Goal: Information Seeking & Learning: Learn about a topic

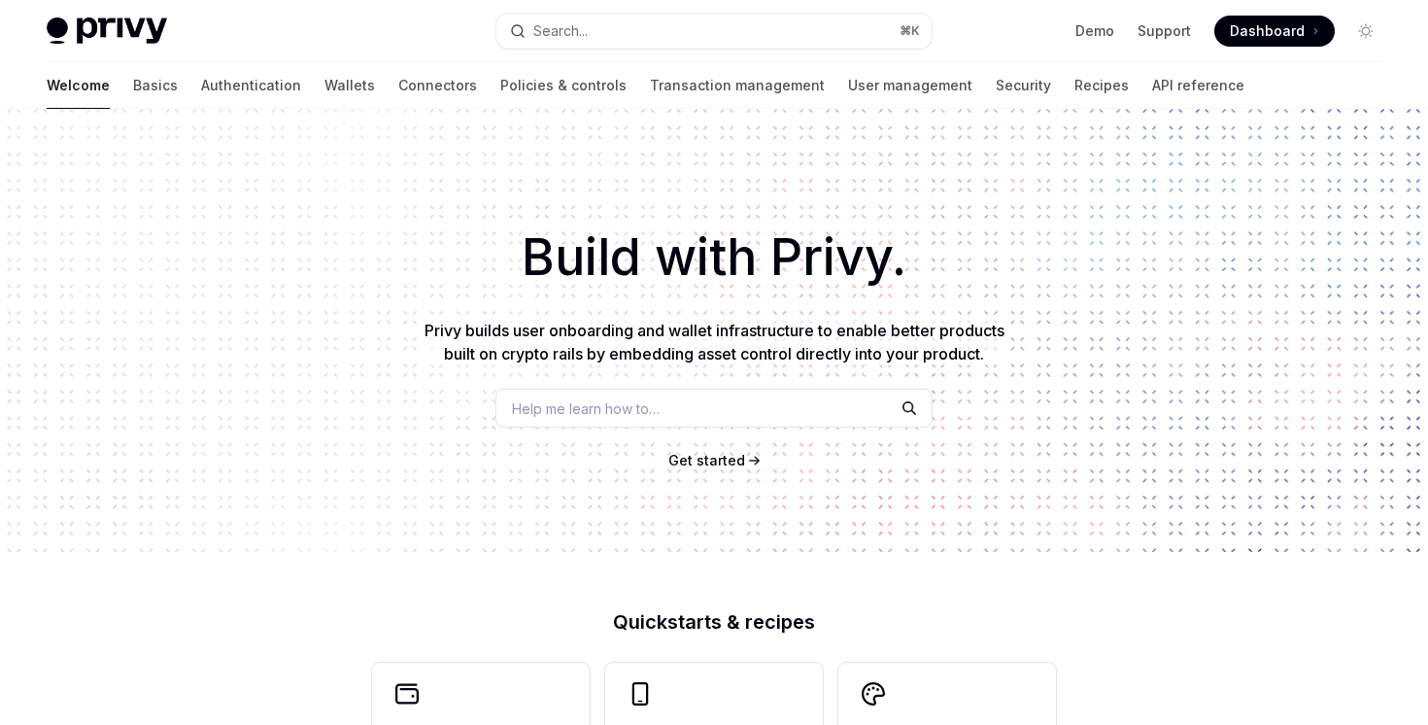
click at [133, 65] on link "Basics" at bounding box center [155, 85] width 45 height 47
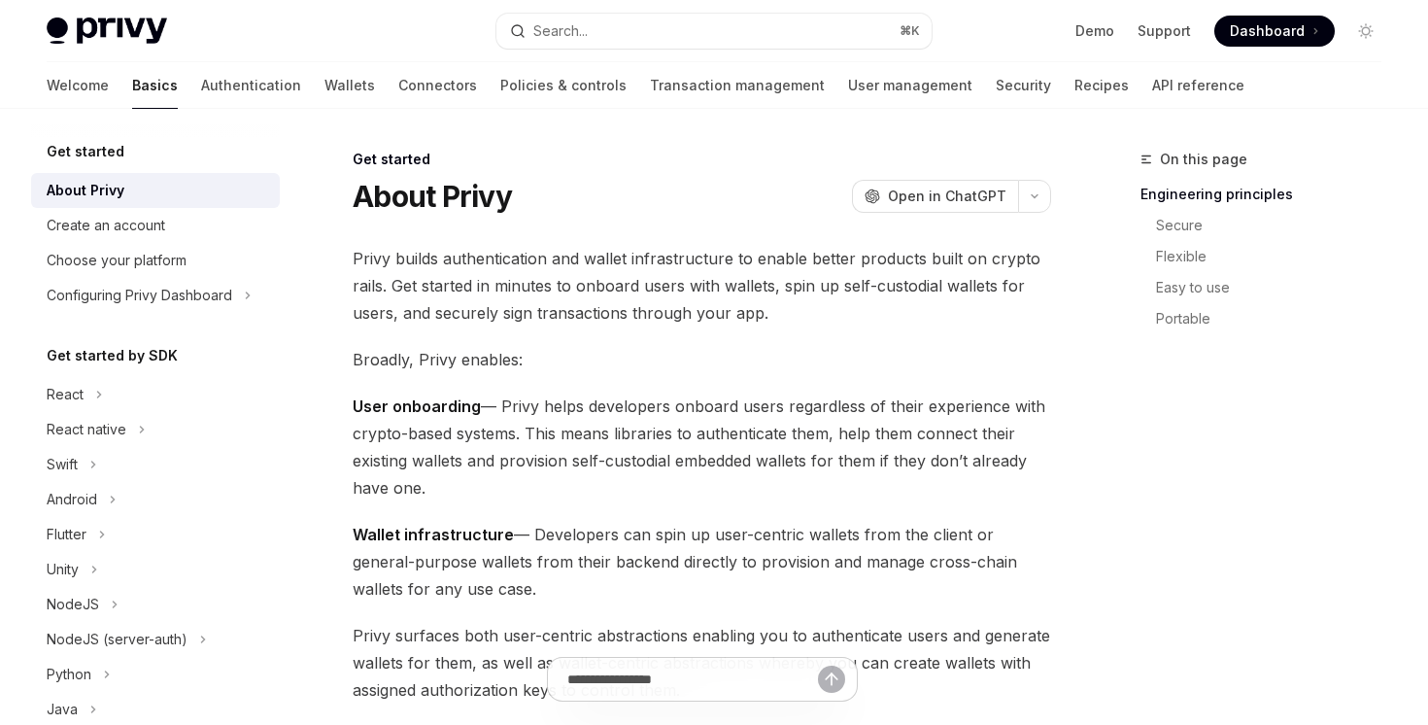
scroll to position [344, 0]
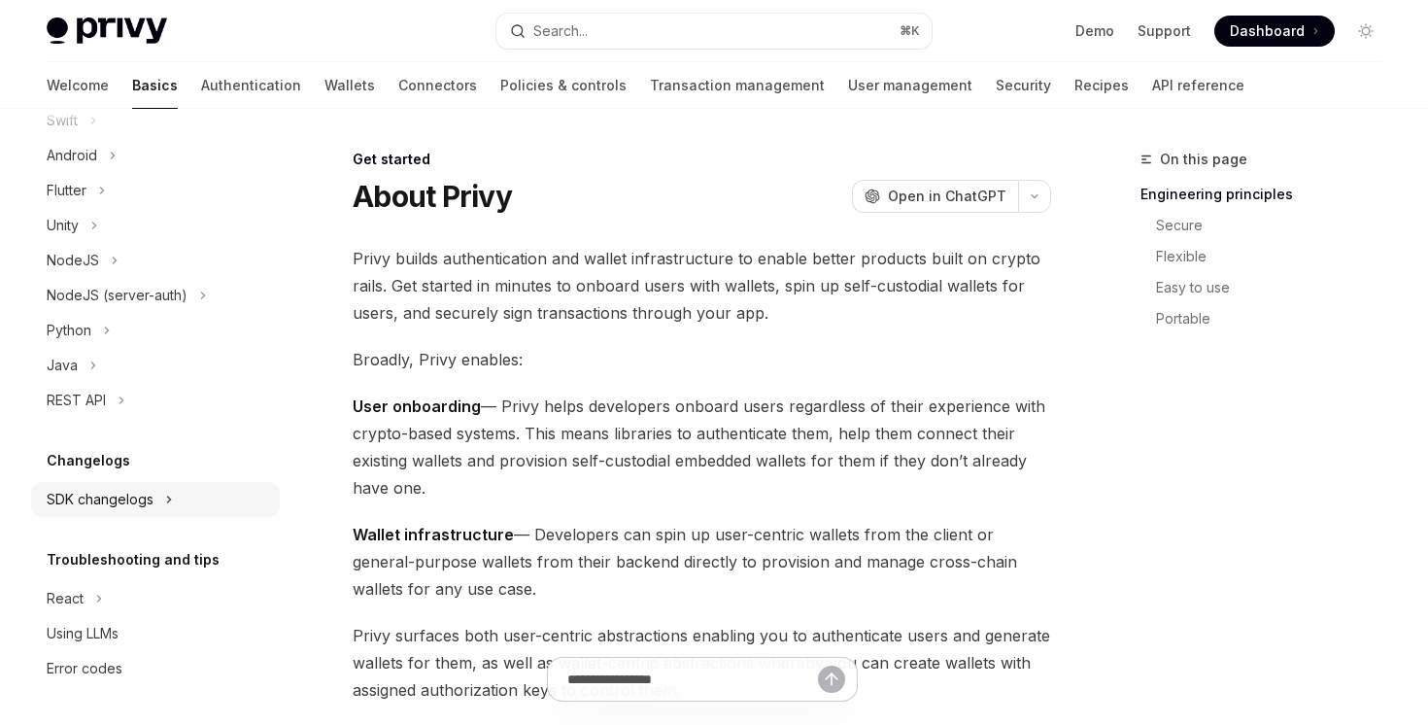
click at [129, 494] on div "SDK changelogs" at bounding box center [100, 499] width 107 height 23
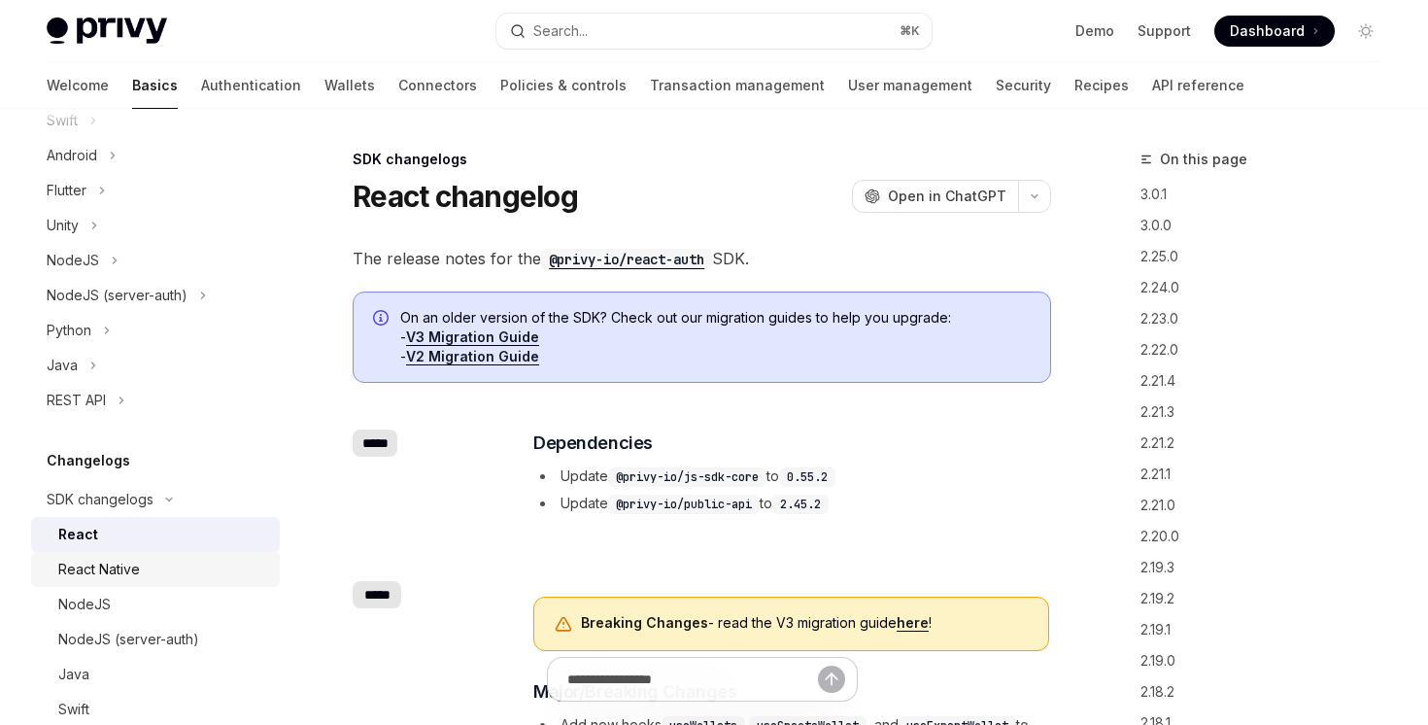
click at [128, 563] on div "React Native" at bounding box center [99, 569] width 82 height 23
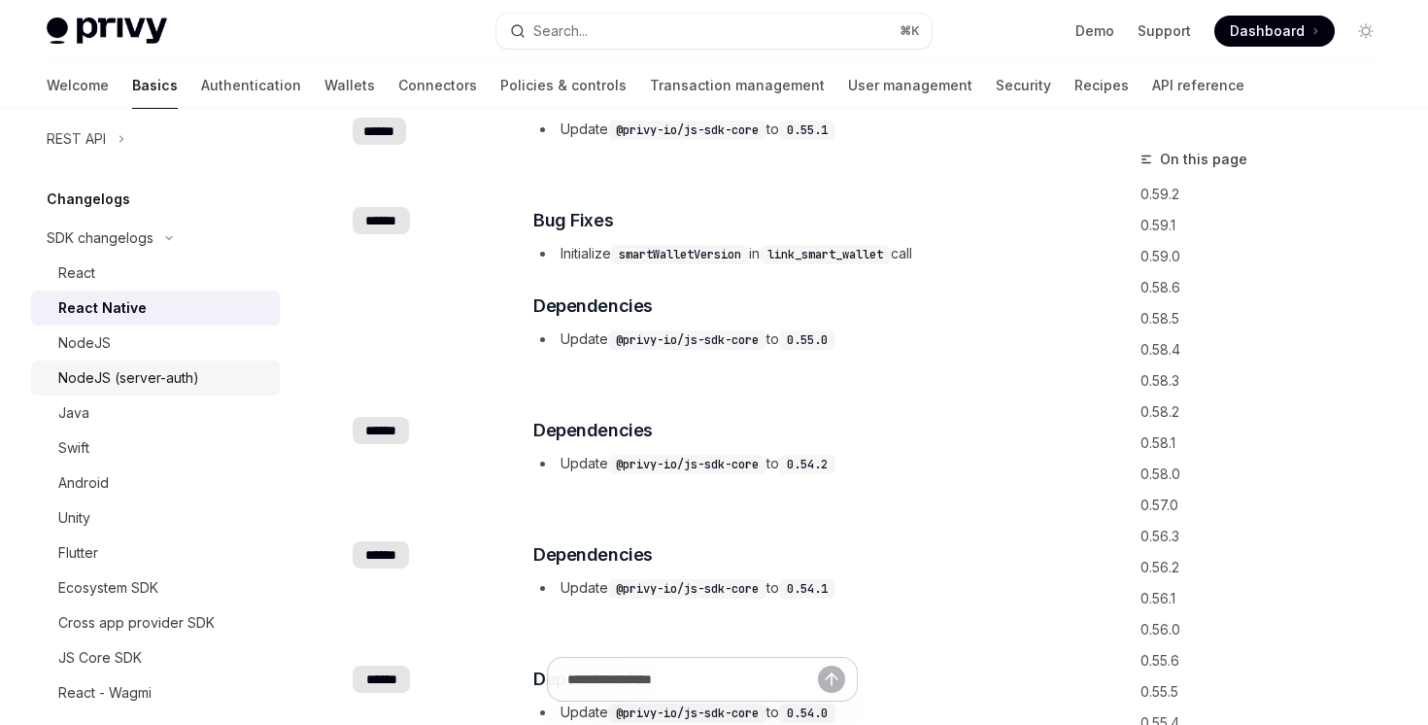
scroll to position [629, 0]
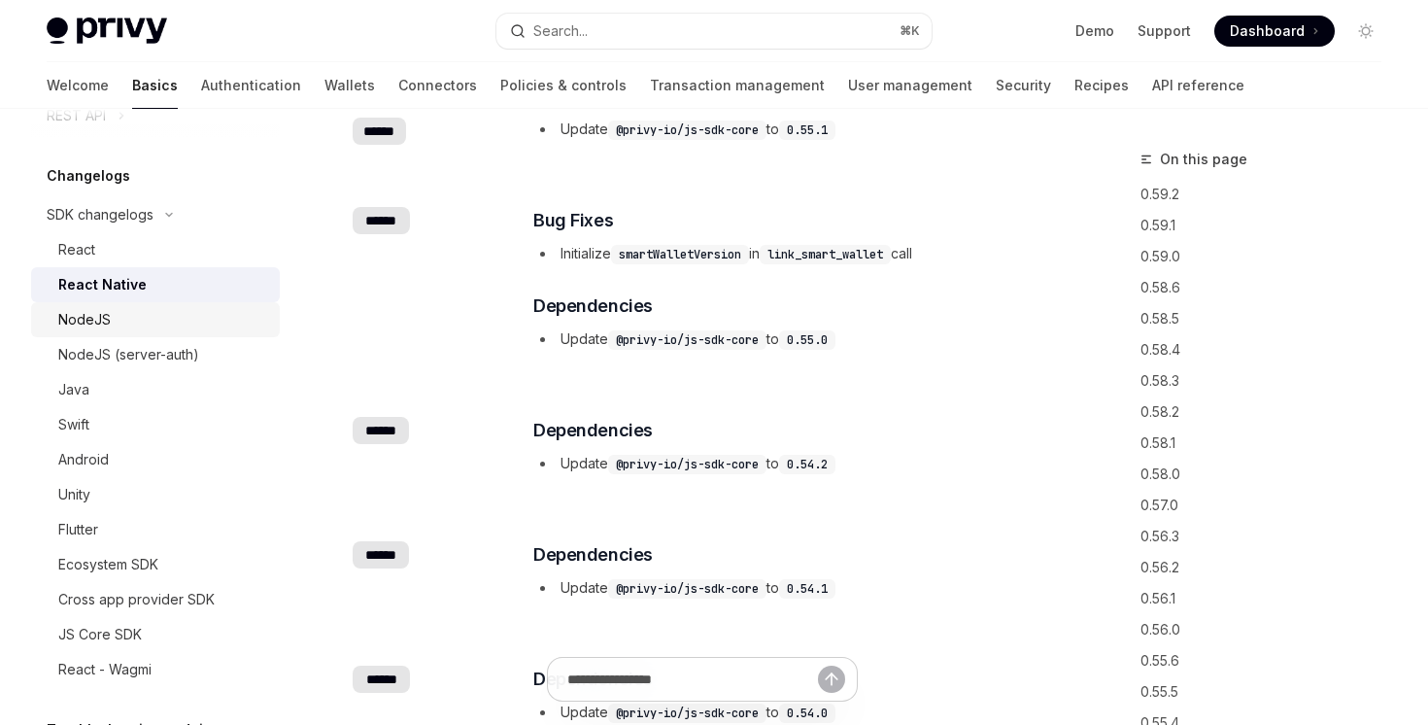
click at [158, 321] on div "NodeJS" at bounding box center [163, 319] width 210 height 23
type textarea "*"
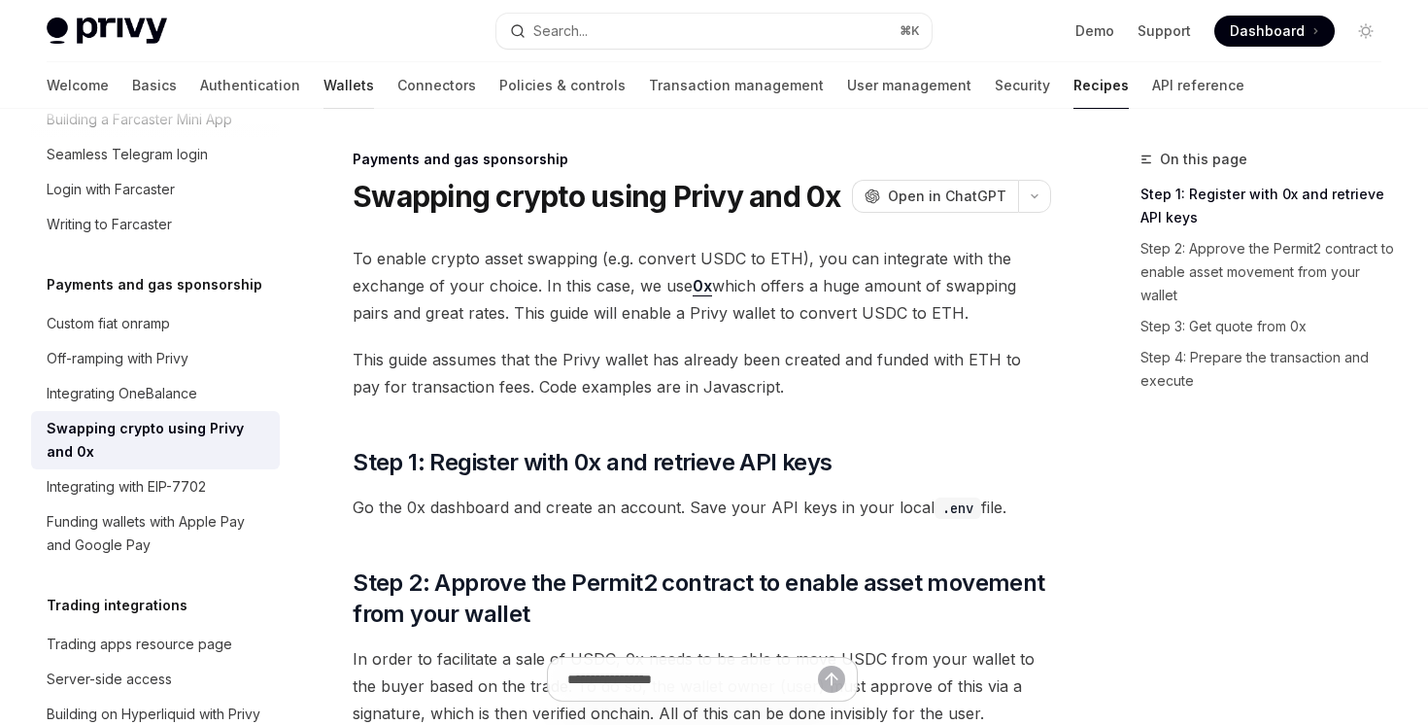
click at [324, 83] on link "Wallets" at bounding box center [349, 85] width 51 height 47
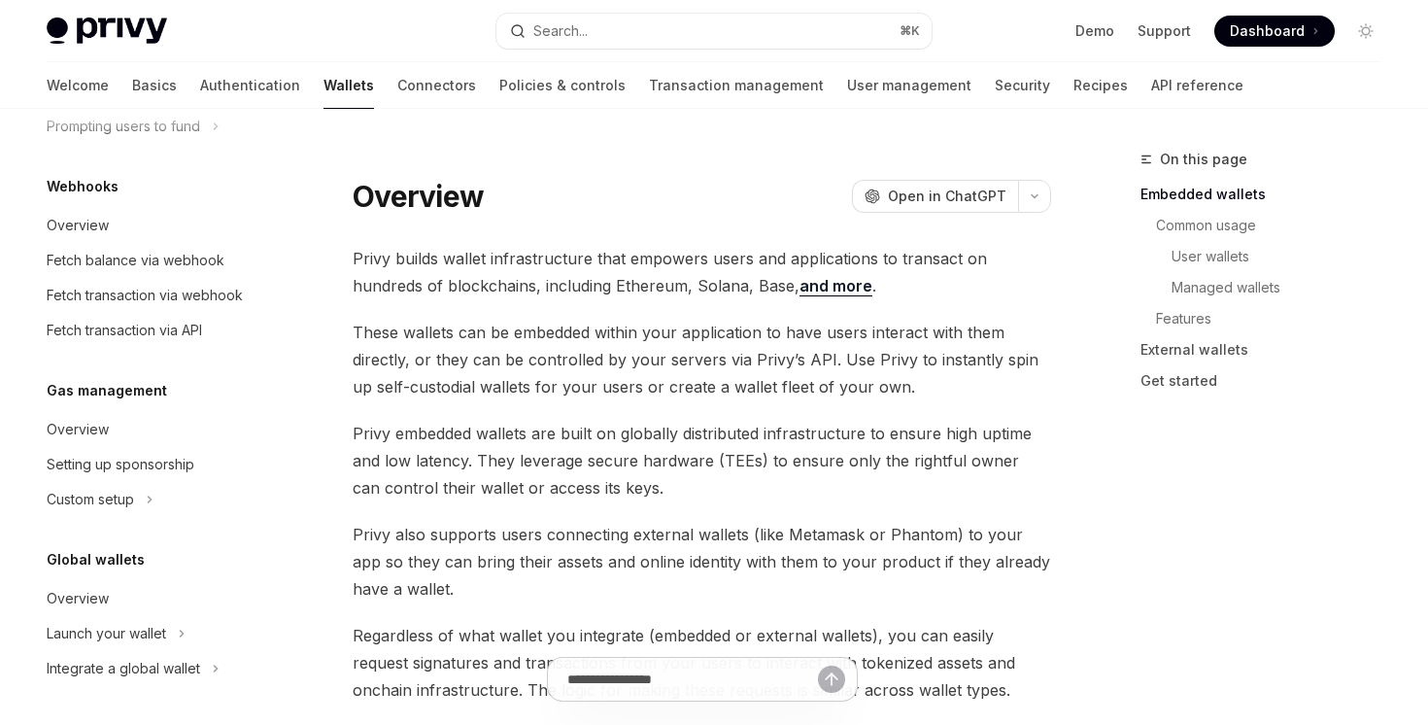
scroll to position [654, 0]
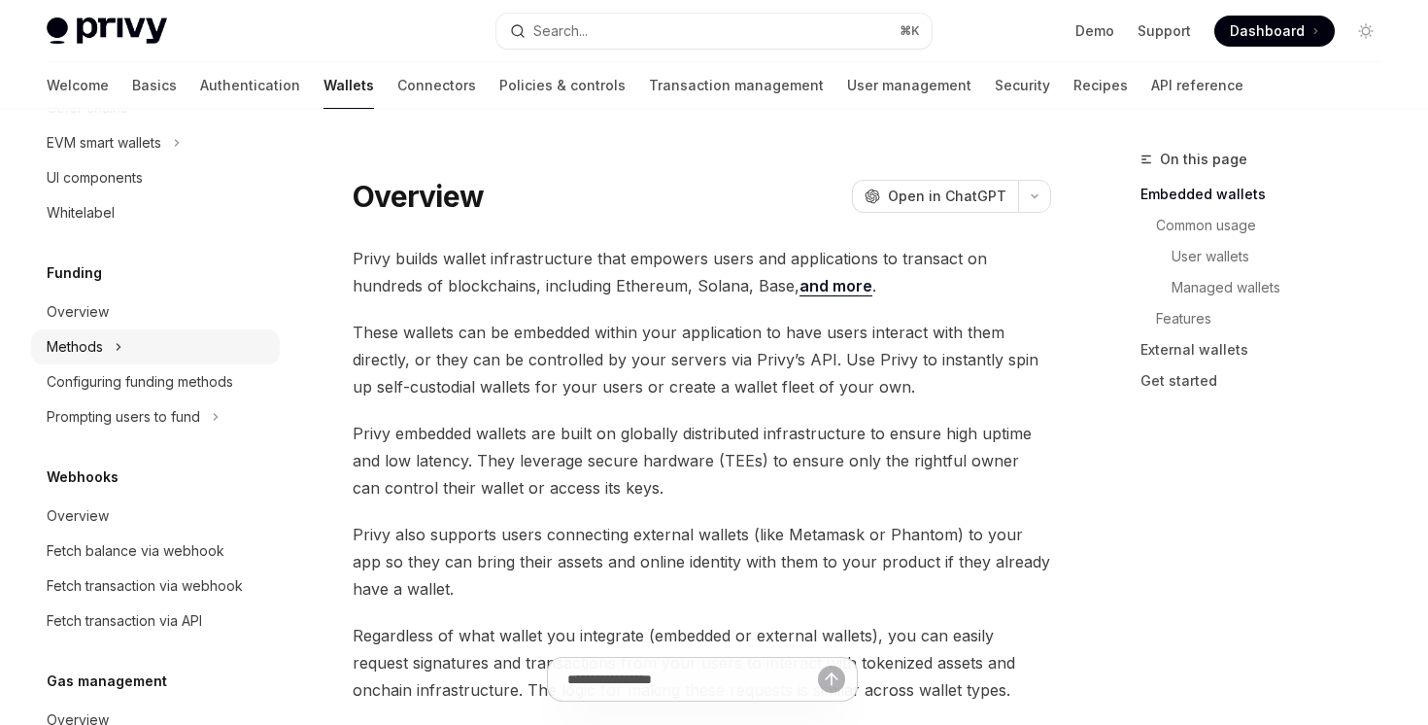
click at [193, 346] on button "Methods" at bounding box center [155, 346] width 249 height 35
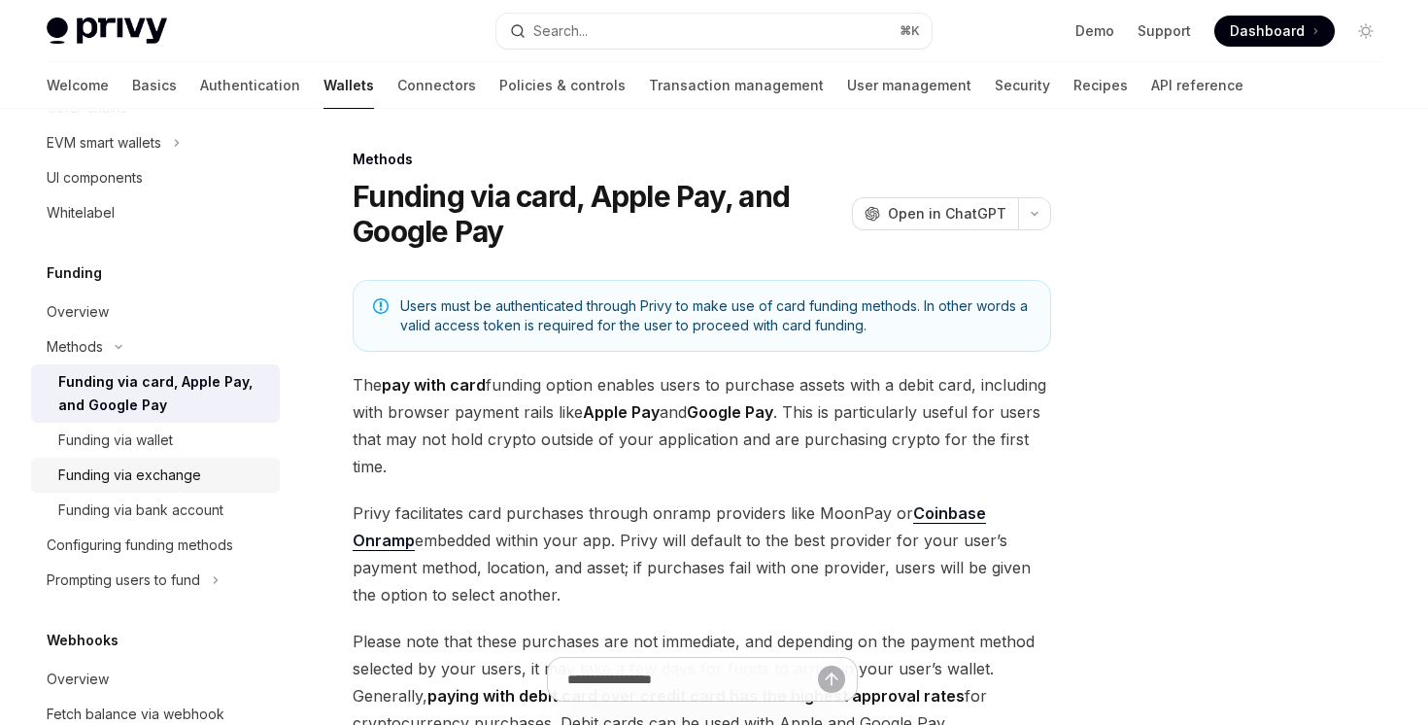
click at [201, 464] on div "Funding via exchange" at bounding box center [163, 475] width 210 height 23
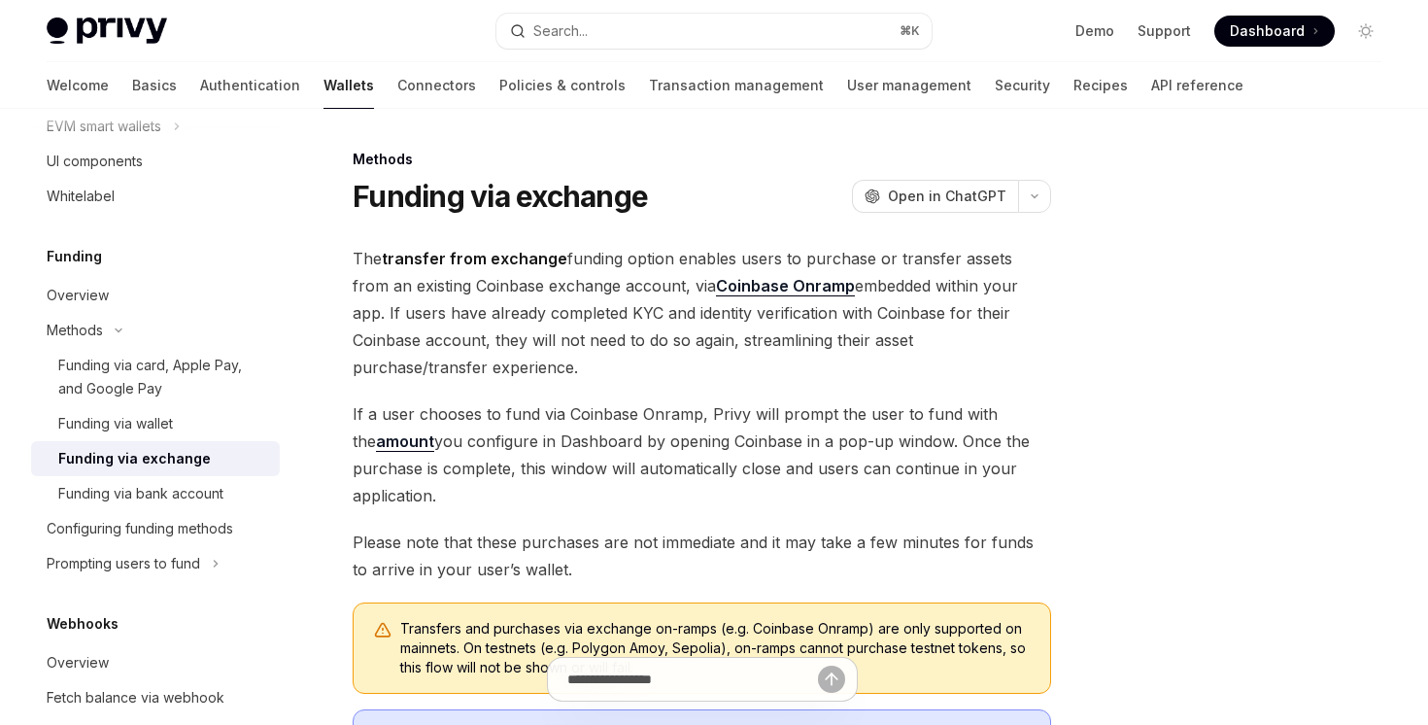
scroll to position [683, 0]
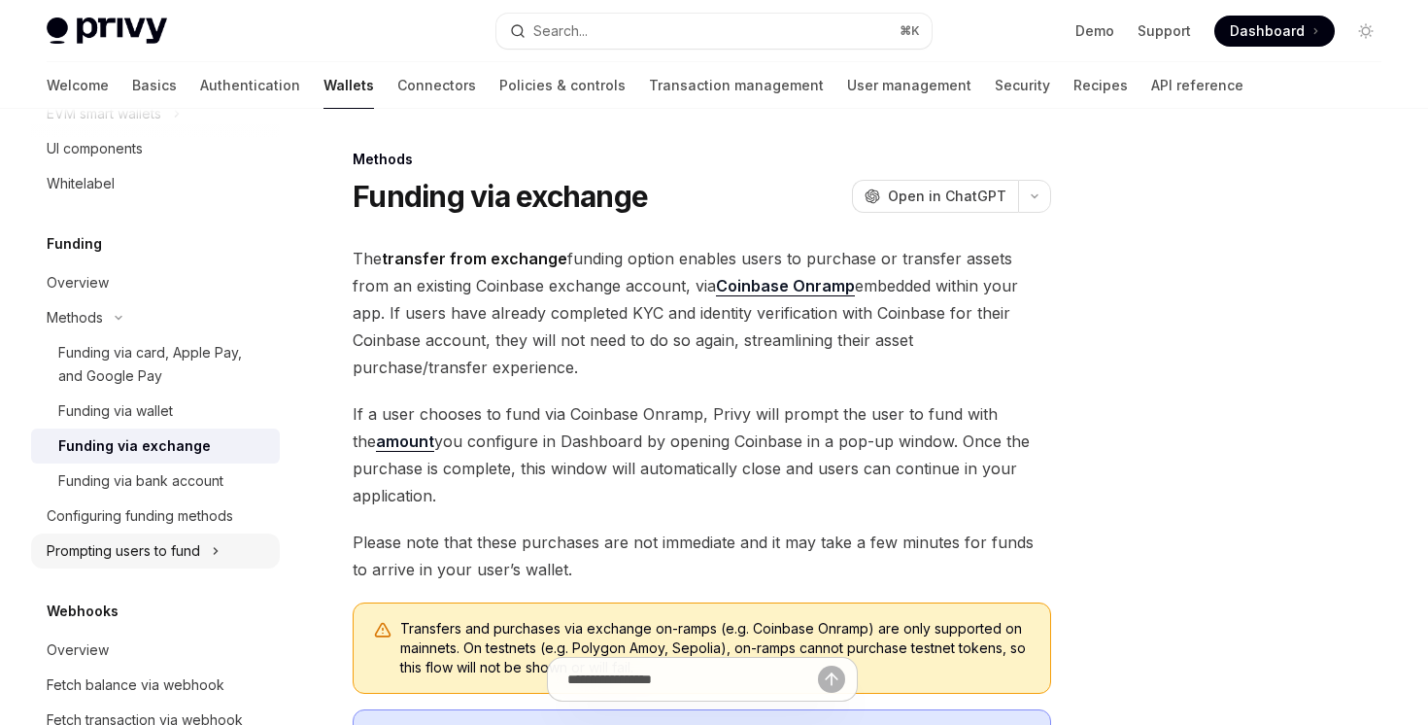
click at [237, 545] on button "Prompting users to fund" at bounding box center [155, 550] width 249 height 35
type textarea "*"
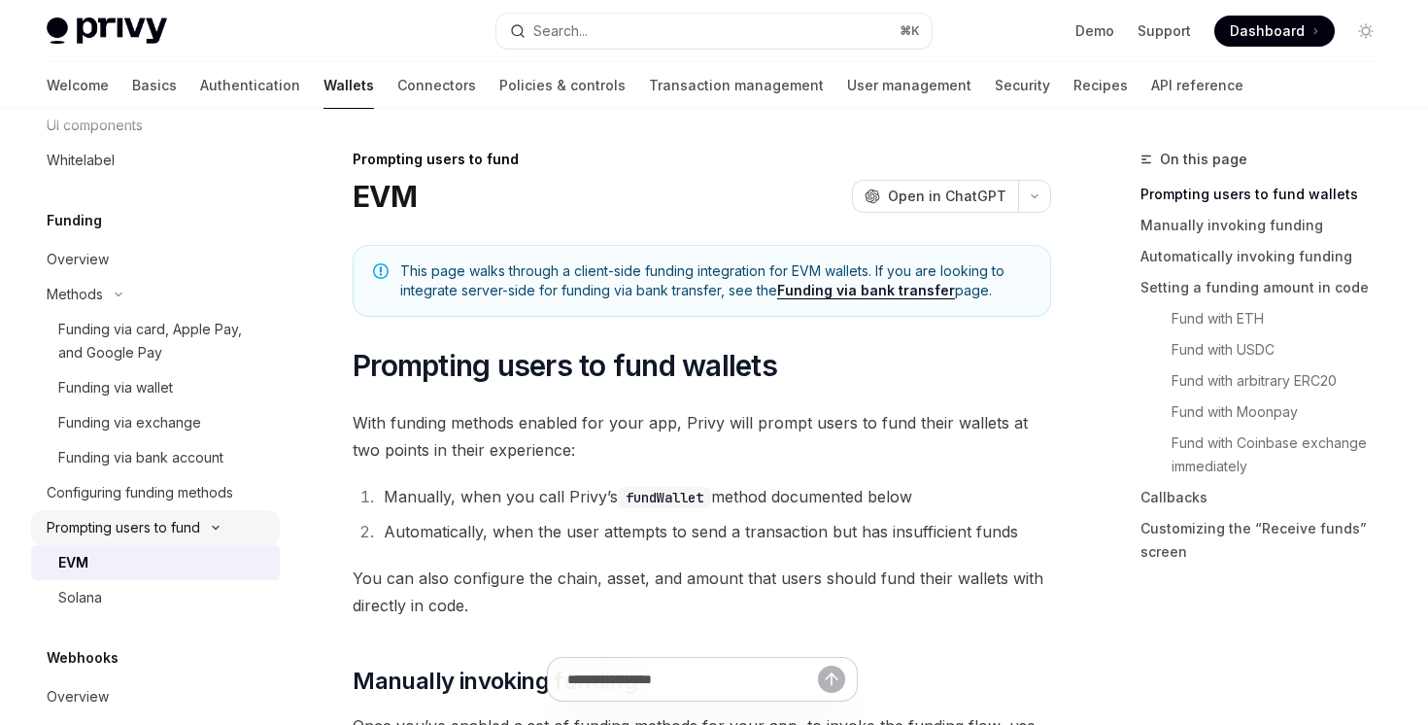
scroll to position [662, 0]
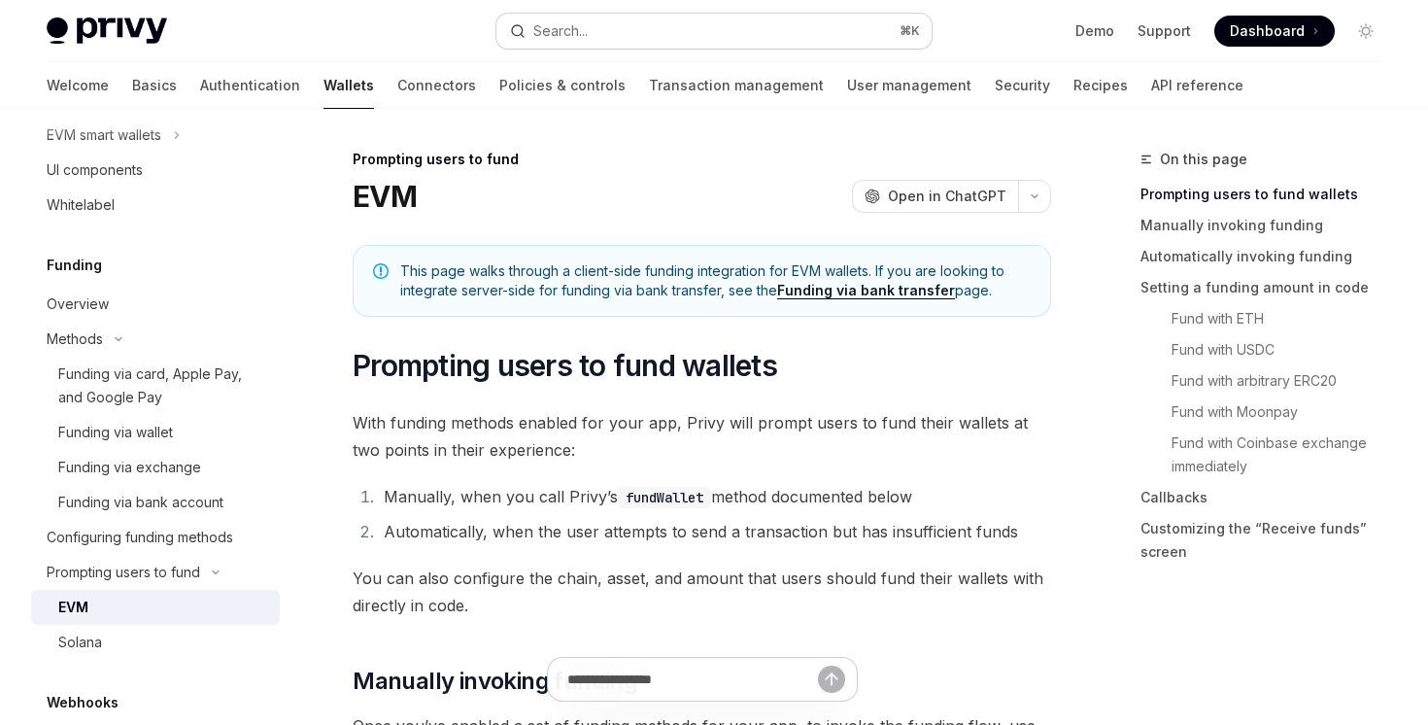
click at [701, 22] on button "Search... ⌘ K" at bounding box center [714, 31] width 434 height 35
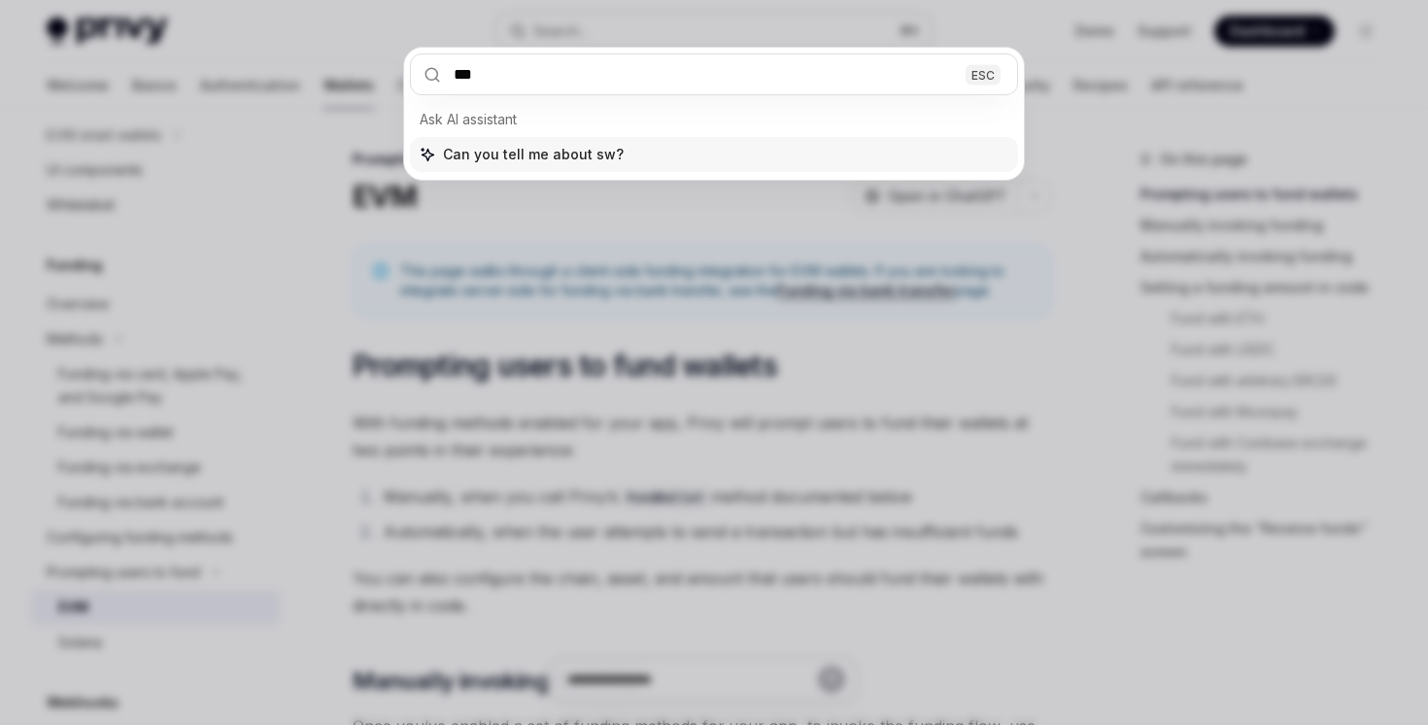
type input "****"
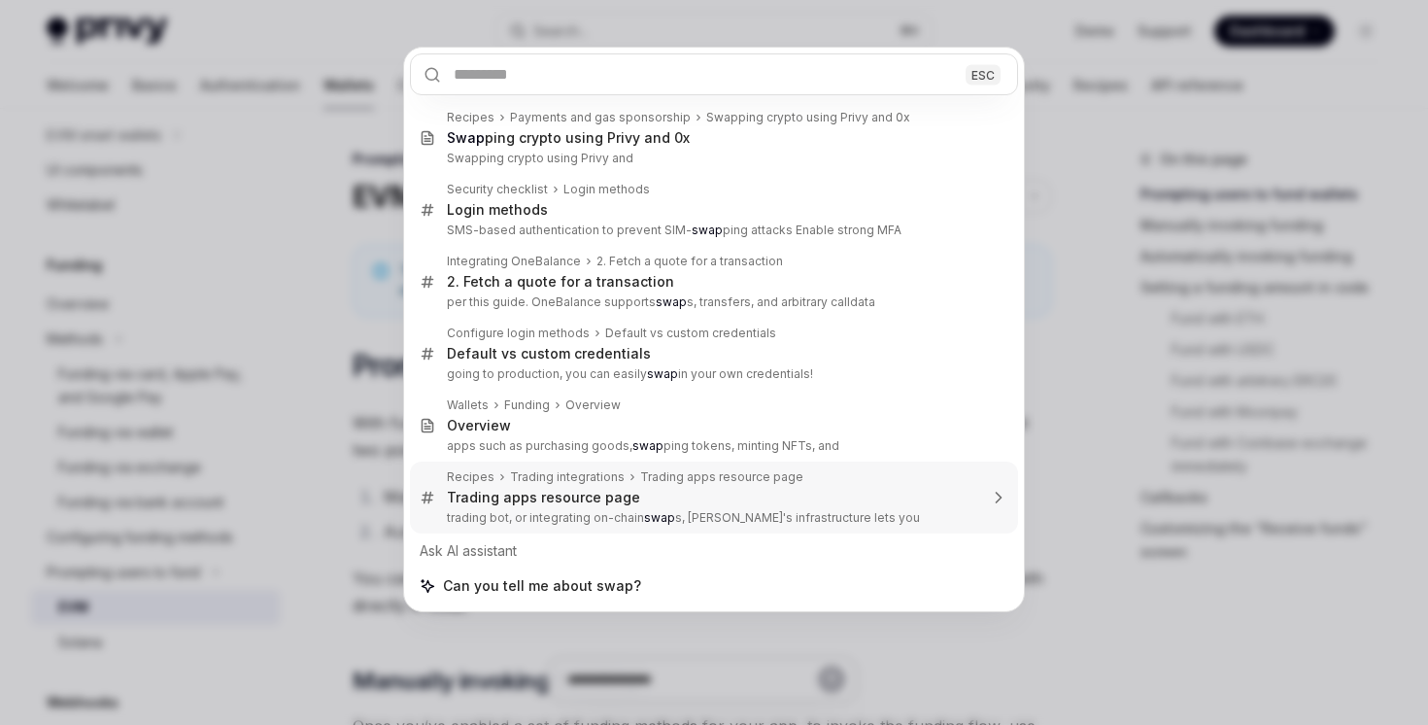
type textarea "*"
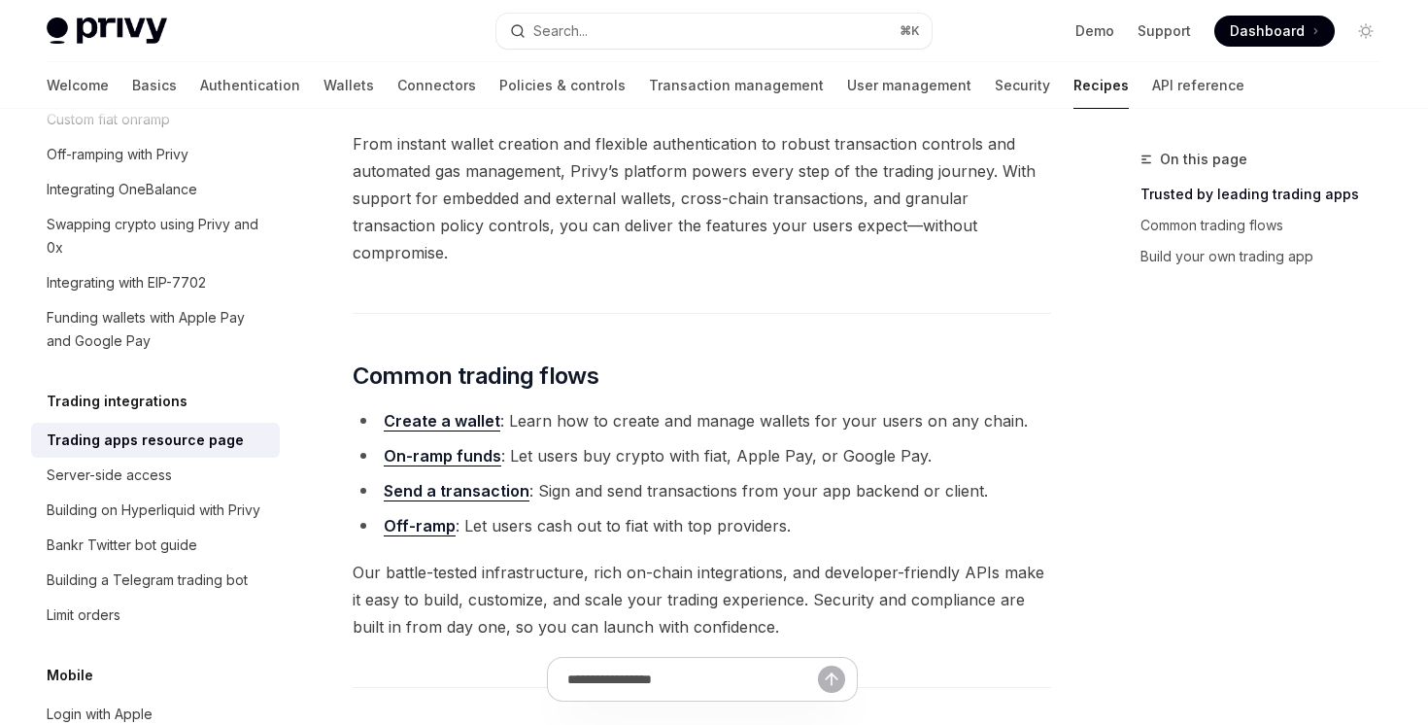
scroll to position [416, 0]
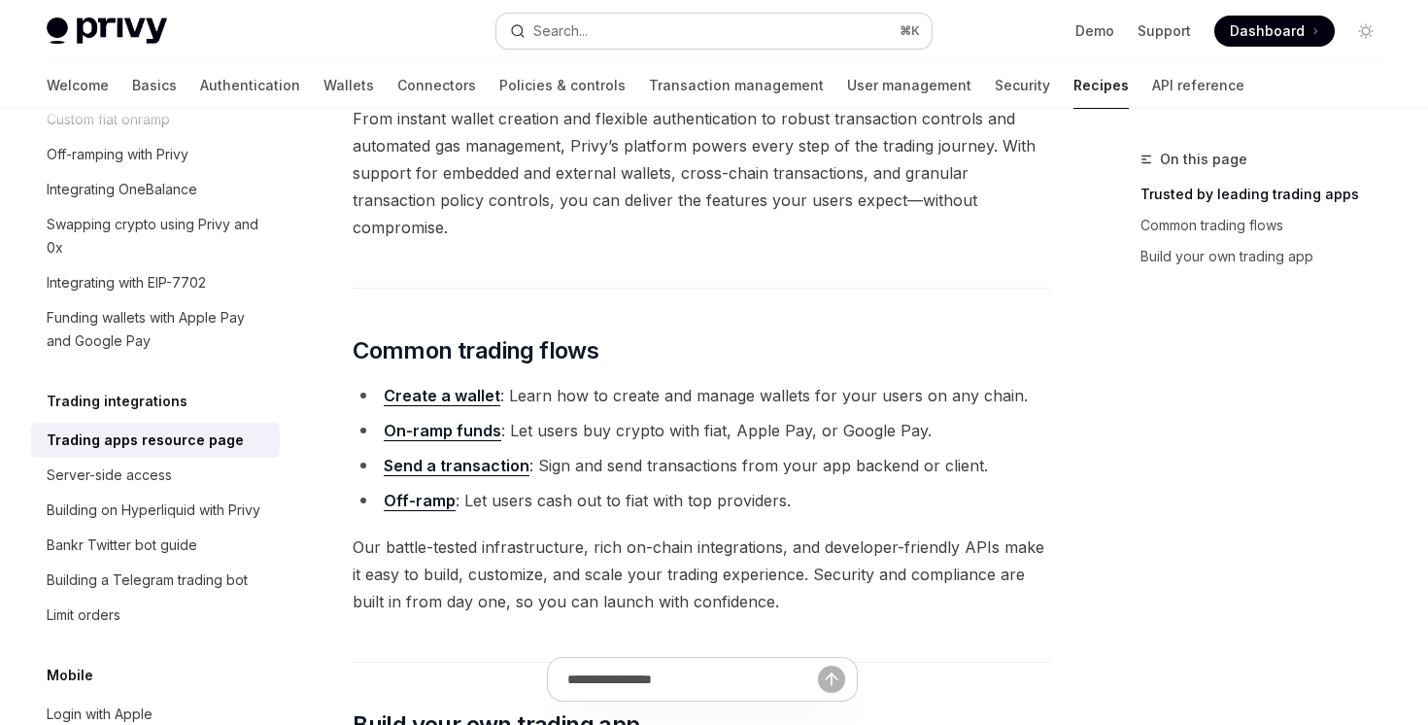
click at [610, 26] on button "Search... ⌘ K" at bounding box center [714, 31] width 434 height 35
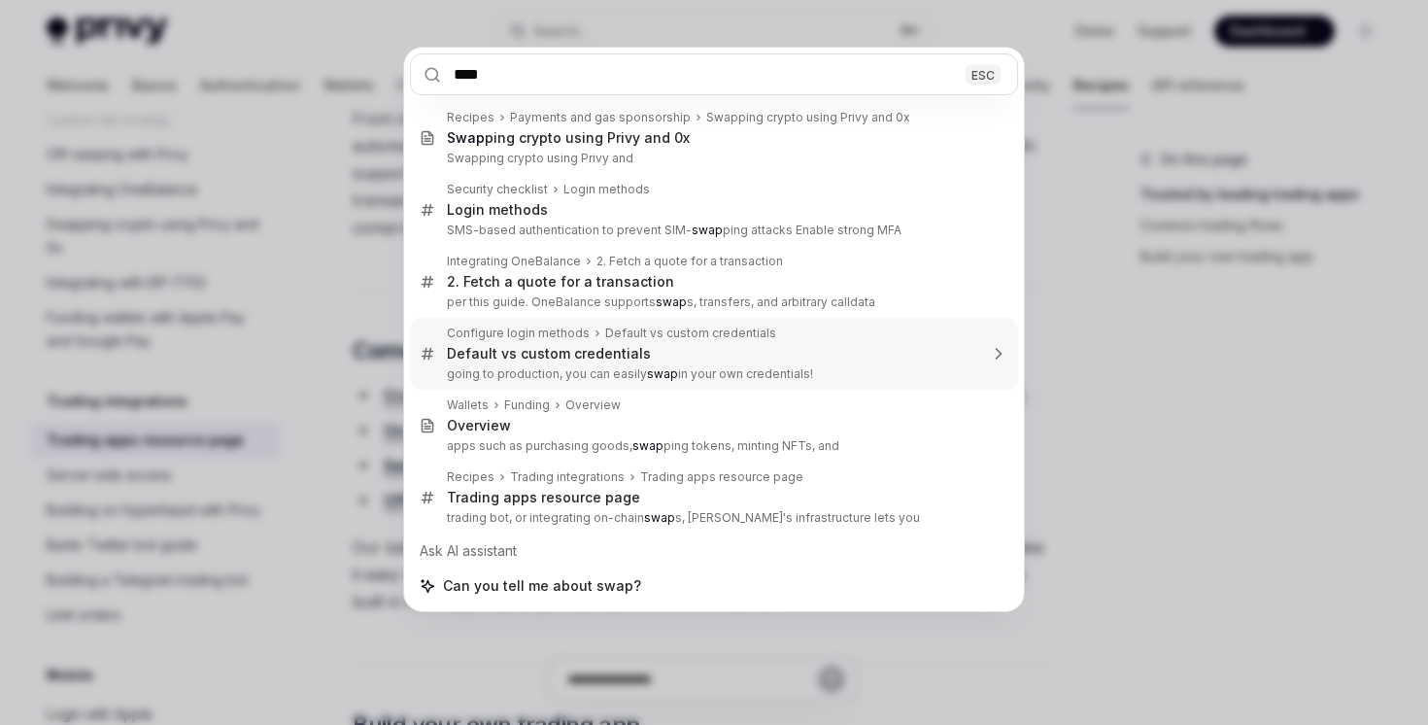
type input "*****"
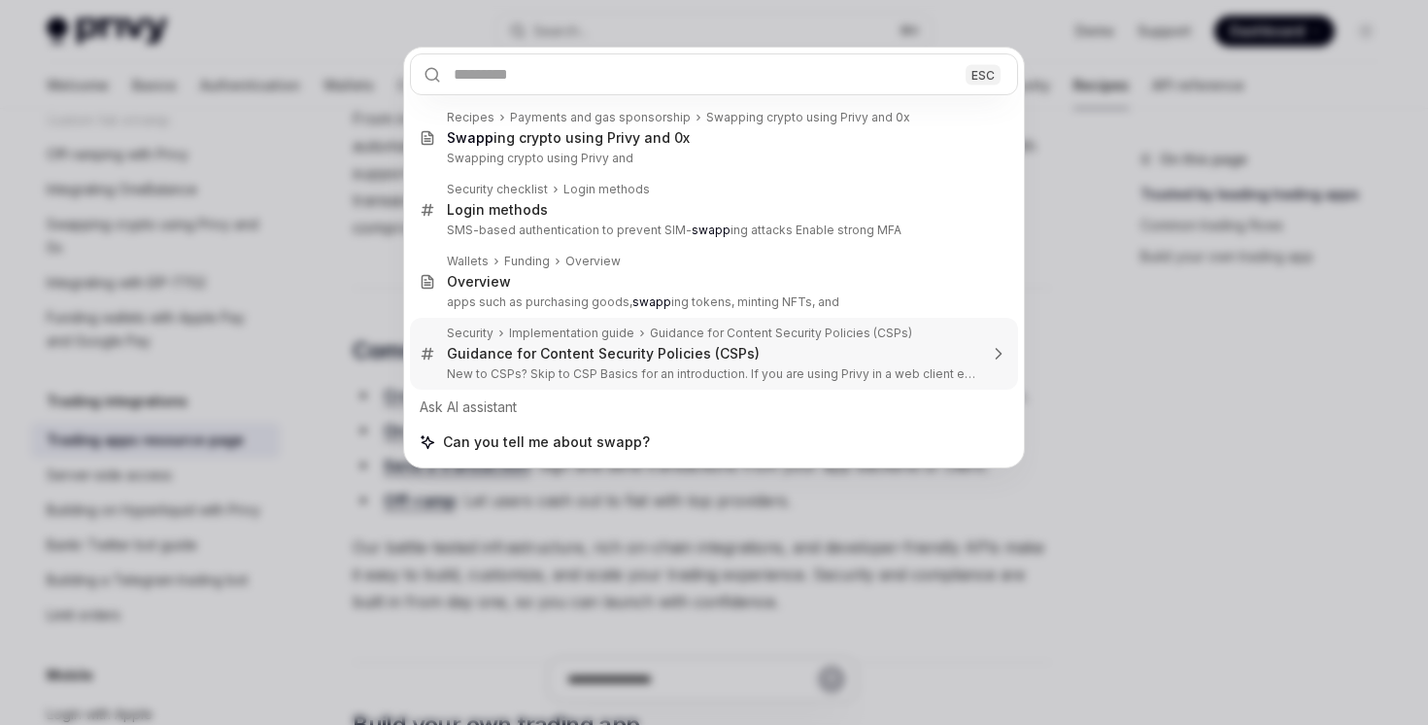
type textarea "*"
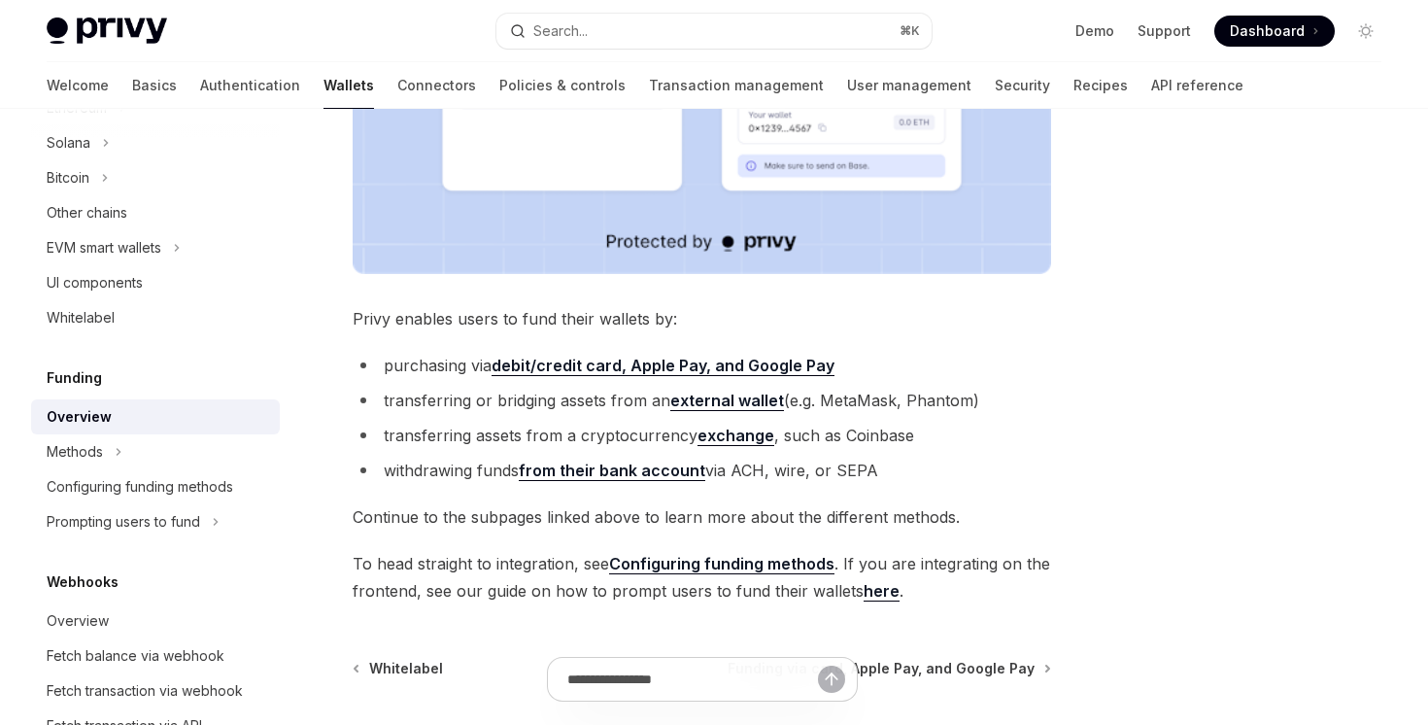
scroll to position [628, 0]
